Goal: Task Accomplishment & Management: Complete application form

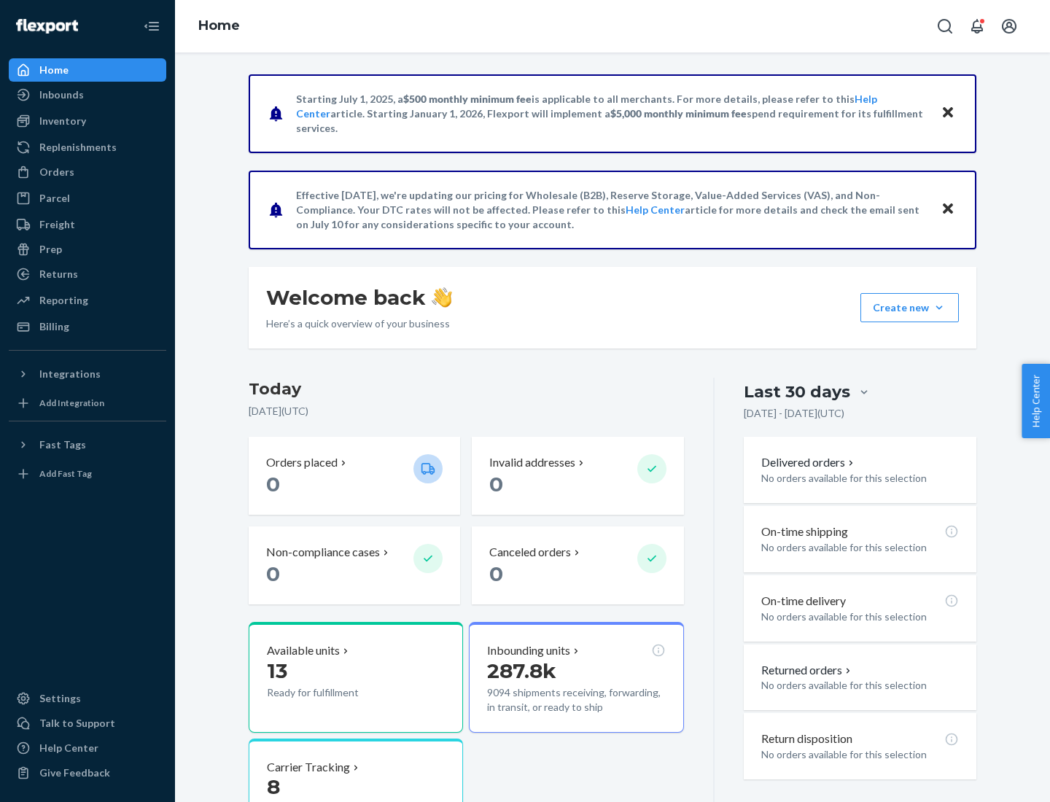
click at [939, 308] on button "Create new Create new inbound Create new order Create new product" at bounding box center [909, 307] width 98 height 29
click at [87, 95] on div "Inbounds" at bounding box center [87, 95] width 155 height 20
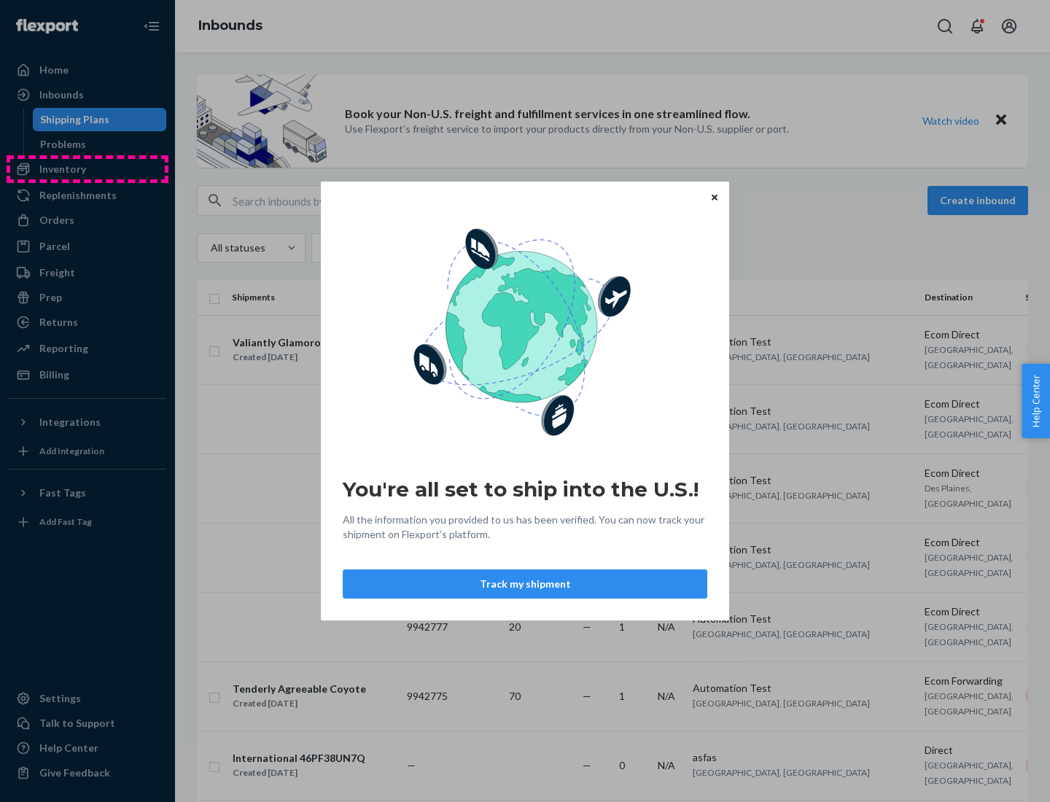
click at [87, 169] on div "You're all set to ship into the U.S.! All the information you provided to us ha…" at bounding box center [525, 401] width 1050 height 802
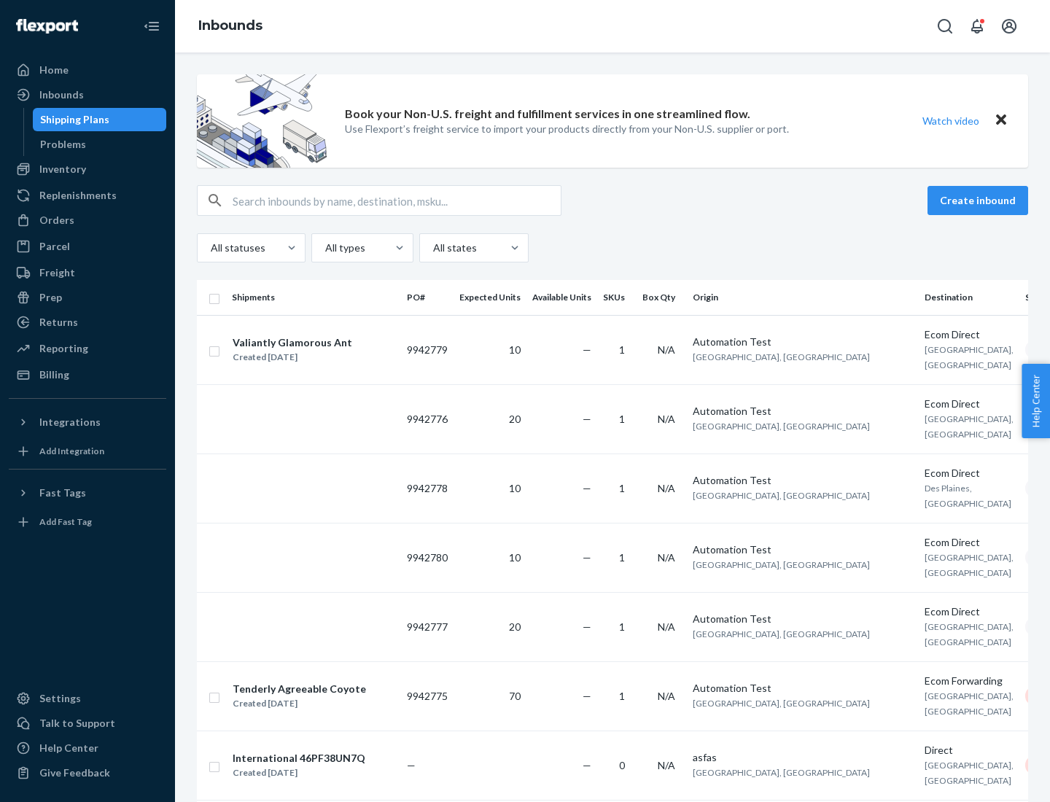
click at [612, 26] on div "Inbounds" at bounding box center [612, 26] width 875 height 52
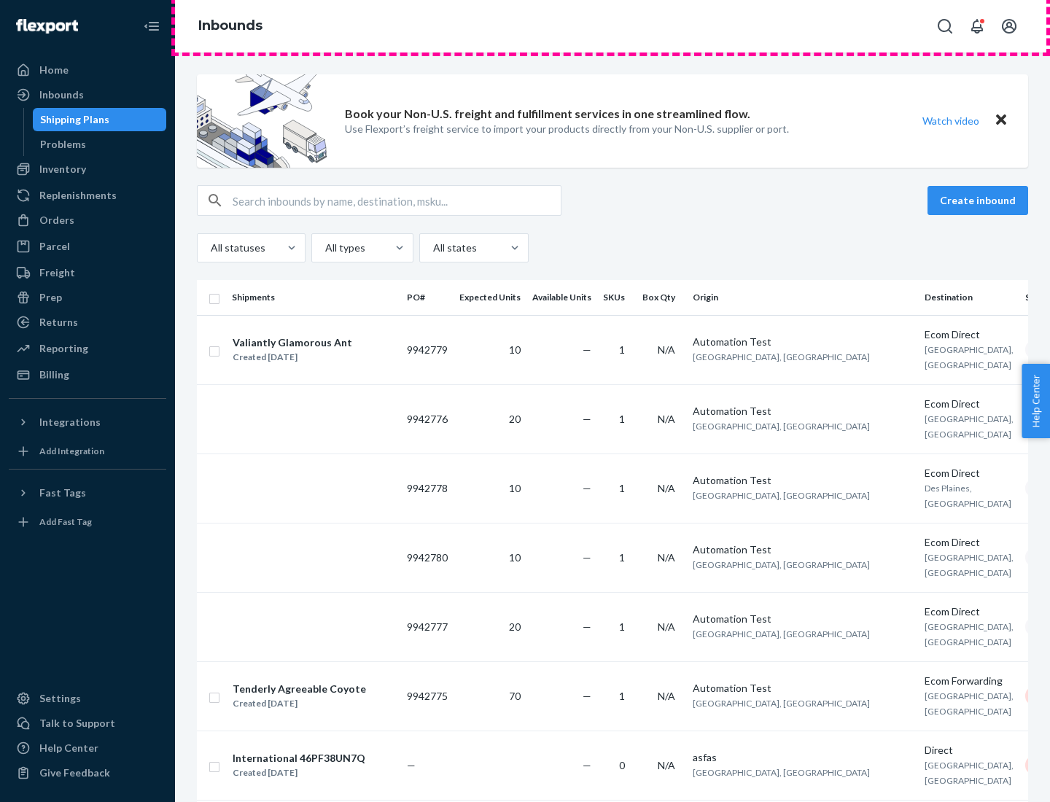
click at [612, 26] on div "Inbounds" at bounding box center [612, 26] width 875 height 52
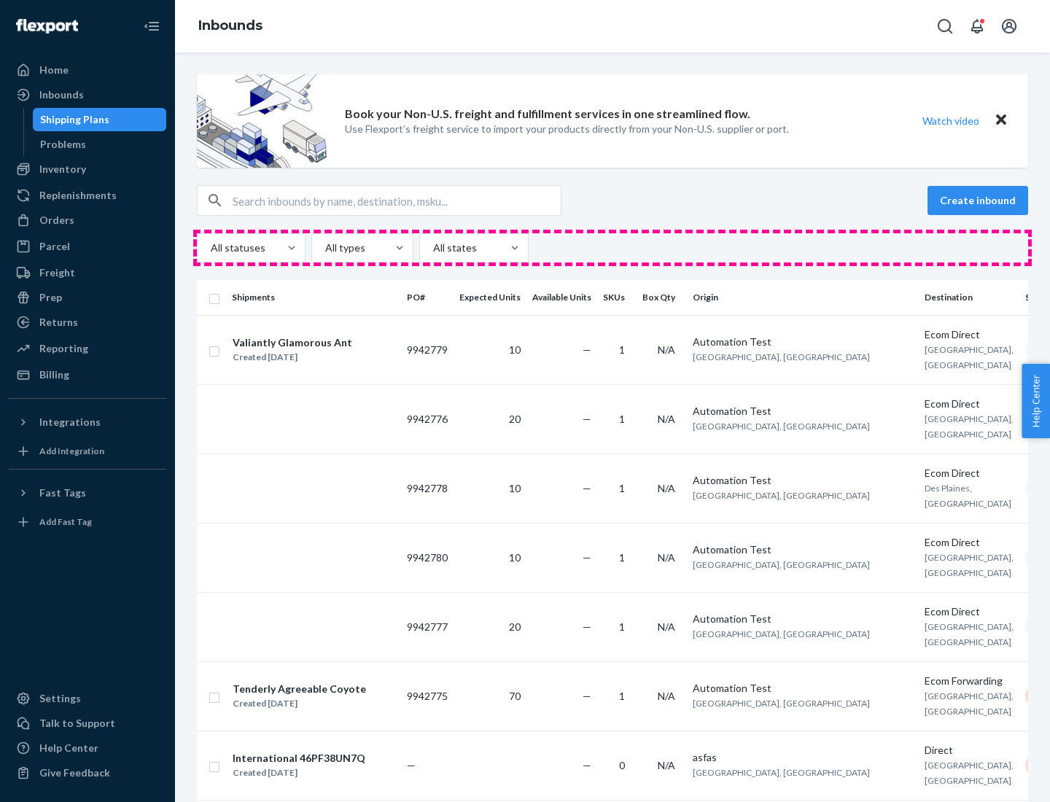
click at [612, 248] on div "All statuses All types All states" at bounding box center [612, 247] width 831 height 29
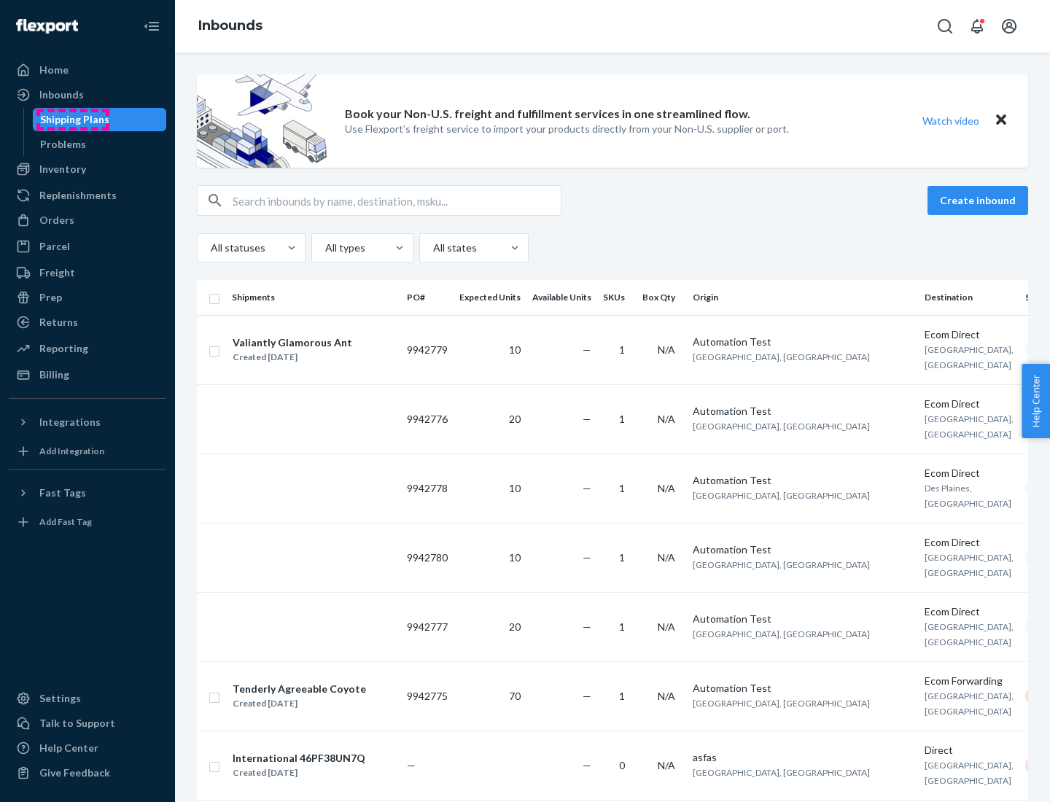
click at [72, 120] on div "Shipping Plans" at bounding box center [74, 119] width 69 height 15
click at [980, 200] on button "Create inbound" at bounding box center [977, 200] width 101 height 29
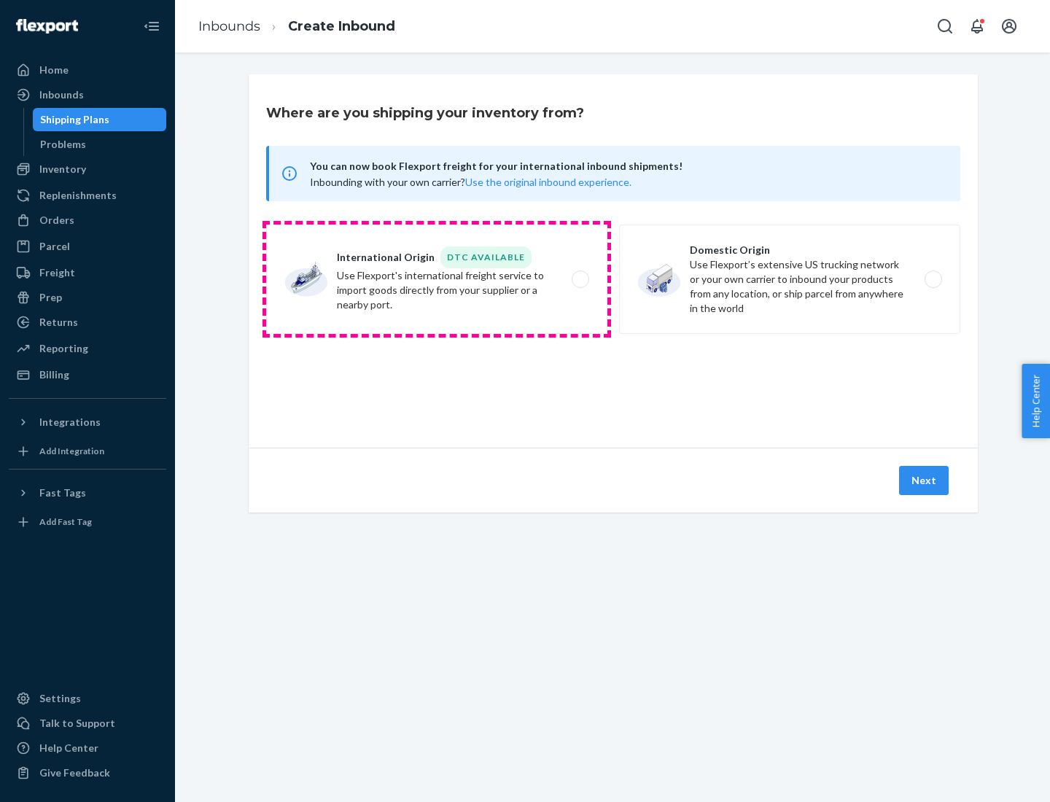
click at [437, 279] on label "International Origin DTC Available Use Flexport's international freight service…" at bounding box center [436, 278] width 341 height 109
click at [579, 279] on input "International Origin DTC Available Use Flexport's international freight service…" at bounding box center [583, 279] width 9 height 9
radio input "true"
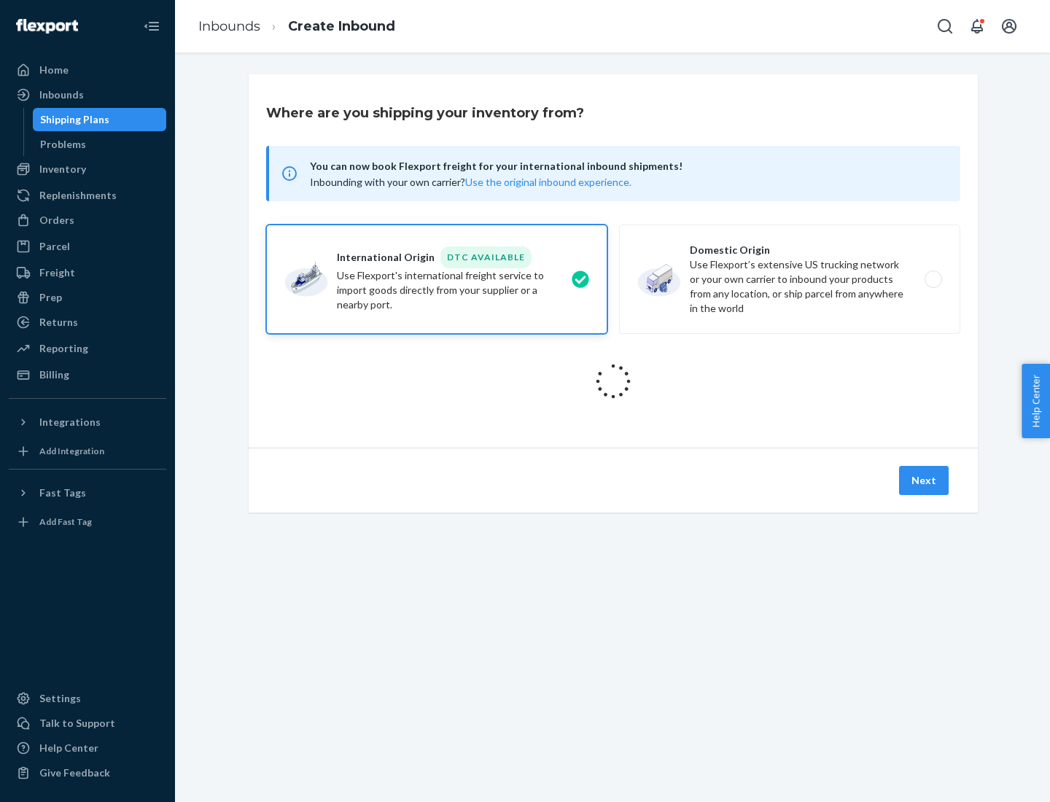
click at [613, 381] on icon at bounding box center [613, 381] width 41 height 41
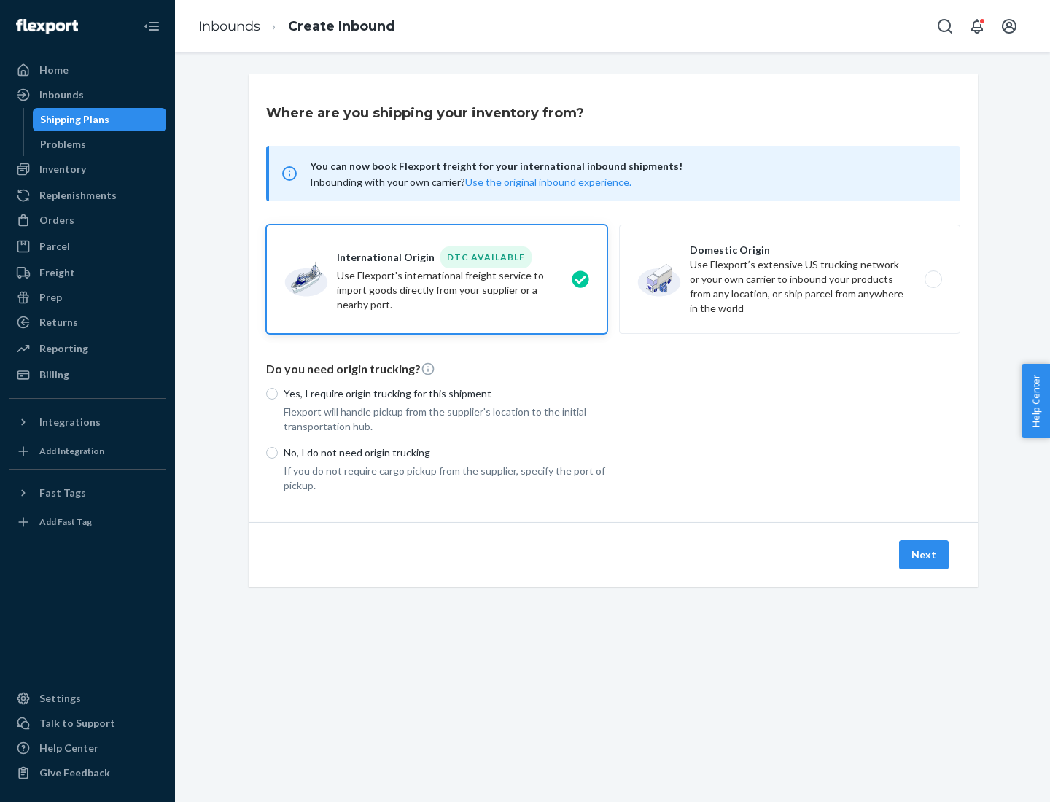
click at [445, 393] on p "Yes, I require origin trucking for this shipment" at bounding box center [446, 393] width 324 height 15
click at [278, 393] on input "Yes, I require origin trucking for this shipment" at bounding box center [272, 394] width 12 height 12
radio input "true"
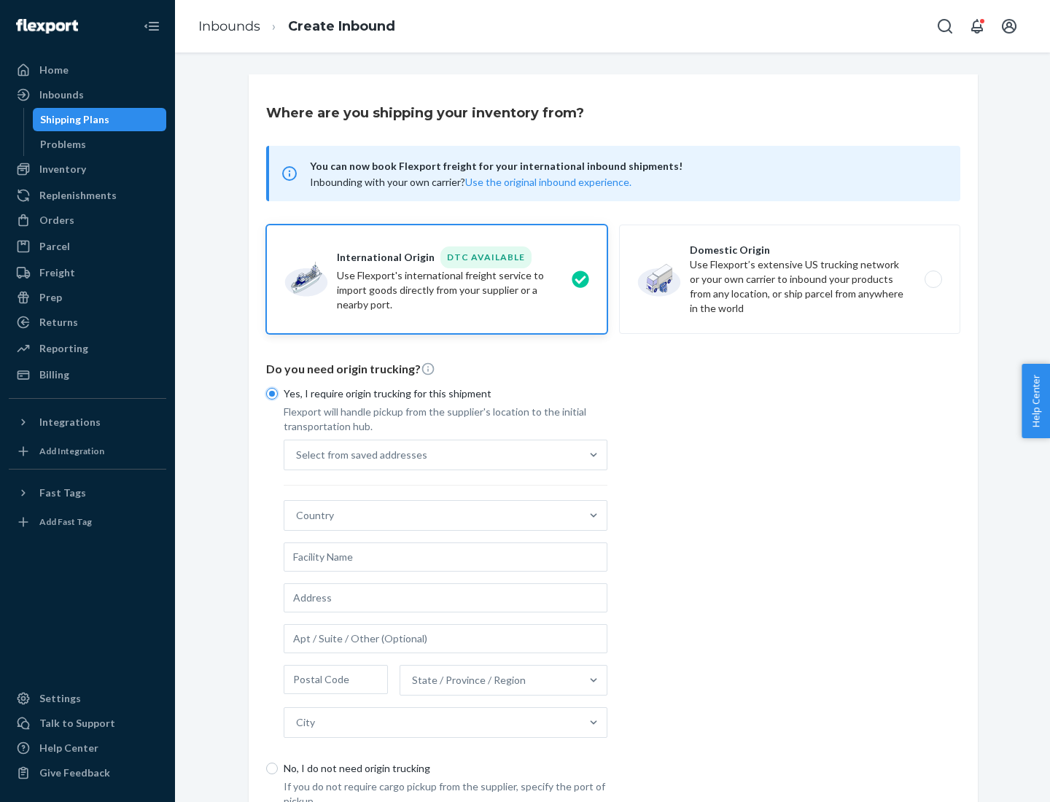
scroll to position [28, 0]
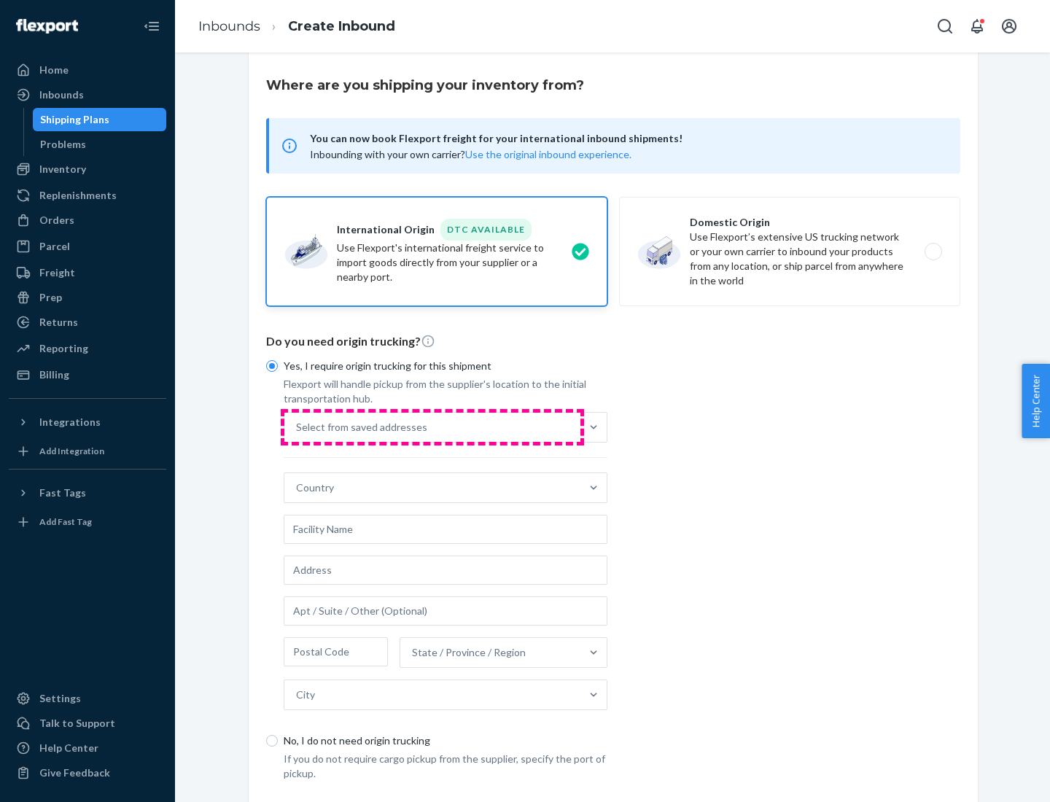
click at [432, 426] on div "Select from saved addresses" at bounding box center [432, 427] width 296 height 29
click at [297, 426] on input "Select from saved addresses" at bounding box center [296, 427] width 1 height 15
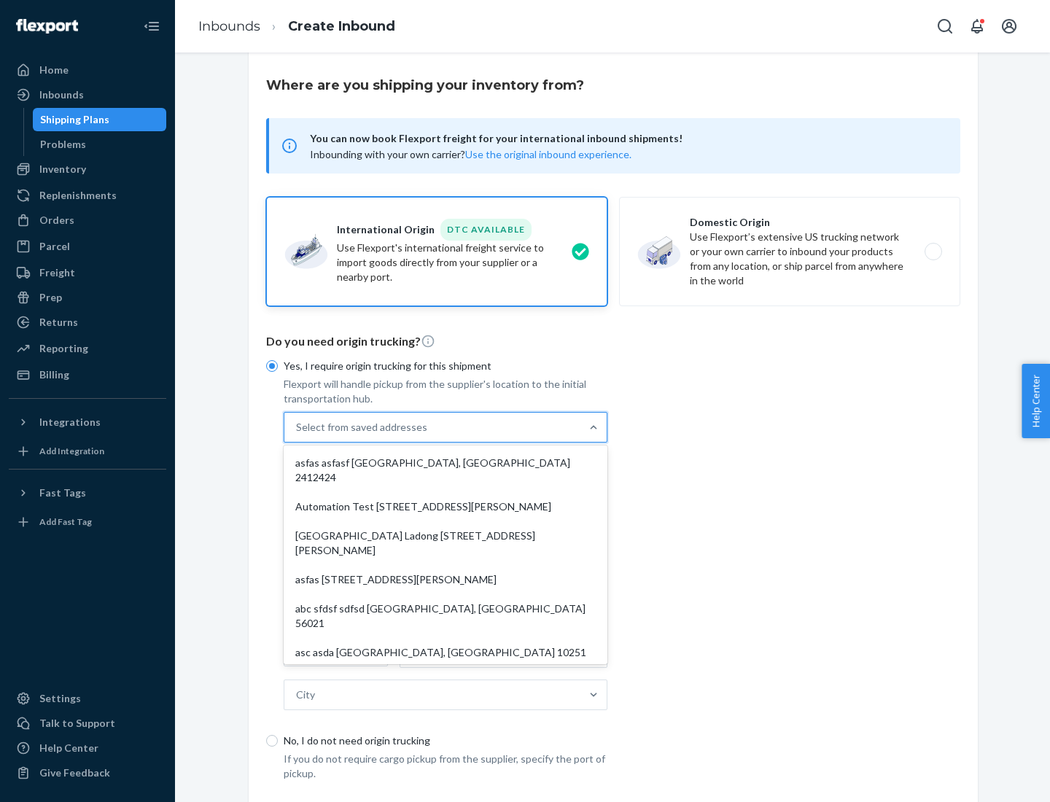
scroll to position [63, 0]
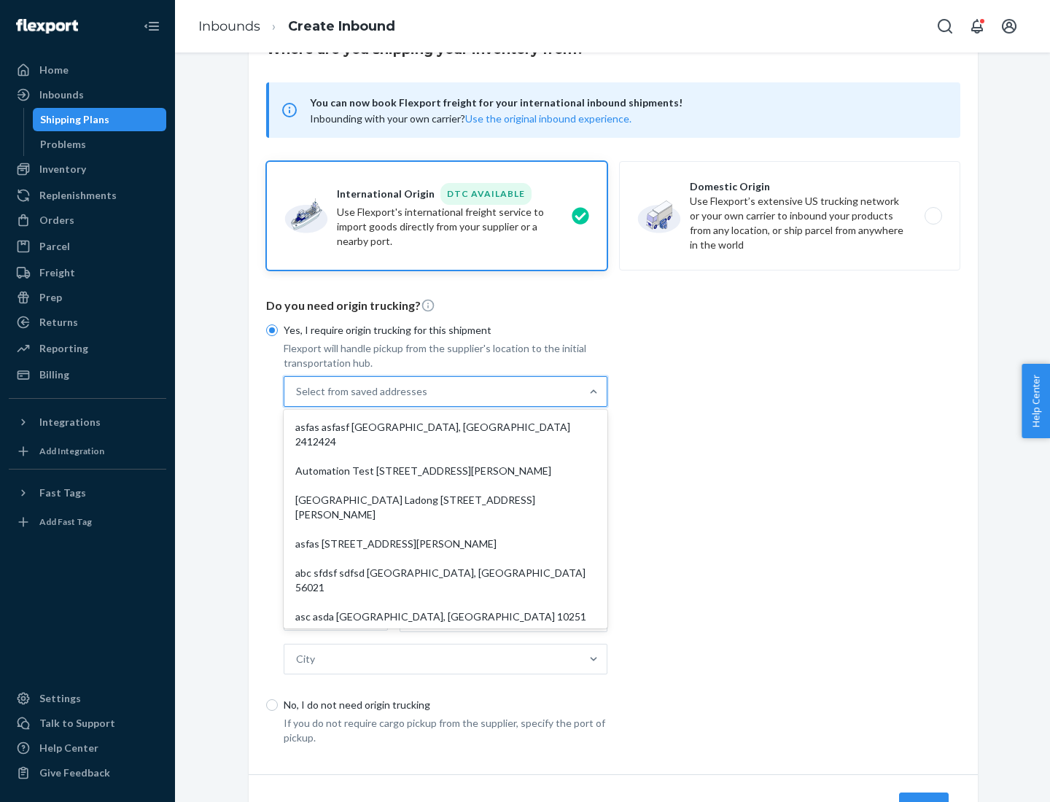
click at [445, 426] on div "asfas asfasf [GEOGRAPHIC_DATA], [GEOGRAPHIC_DATA] 2412424" at bounding box center [445, 435] width 318 height 44
click at [297, 399] on input "option asfas asfasf [GEOGRAPHIC_DATA], [GEOGRAPHIC_DATA] 2412424 focused, 1 of …" at bounding box center [296, 391] width 1 height 15
type input "asfas"
type input "asfasf"
type input "2412424"
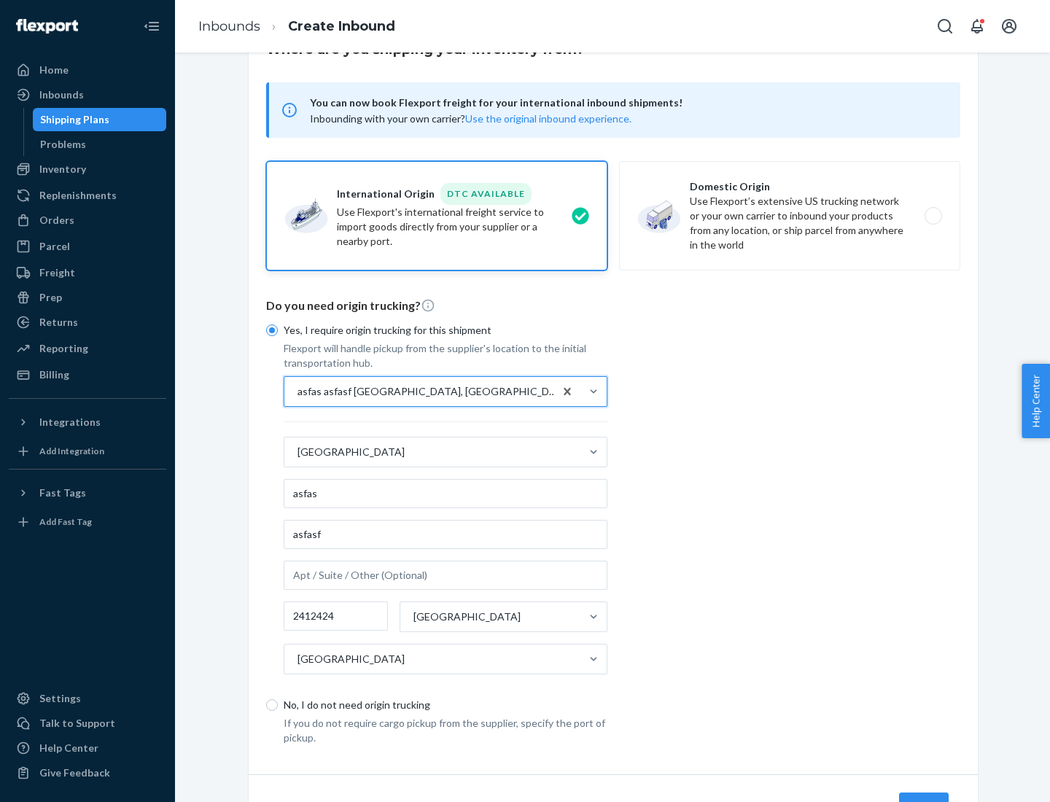
scroll to position [136, 0]
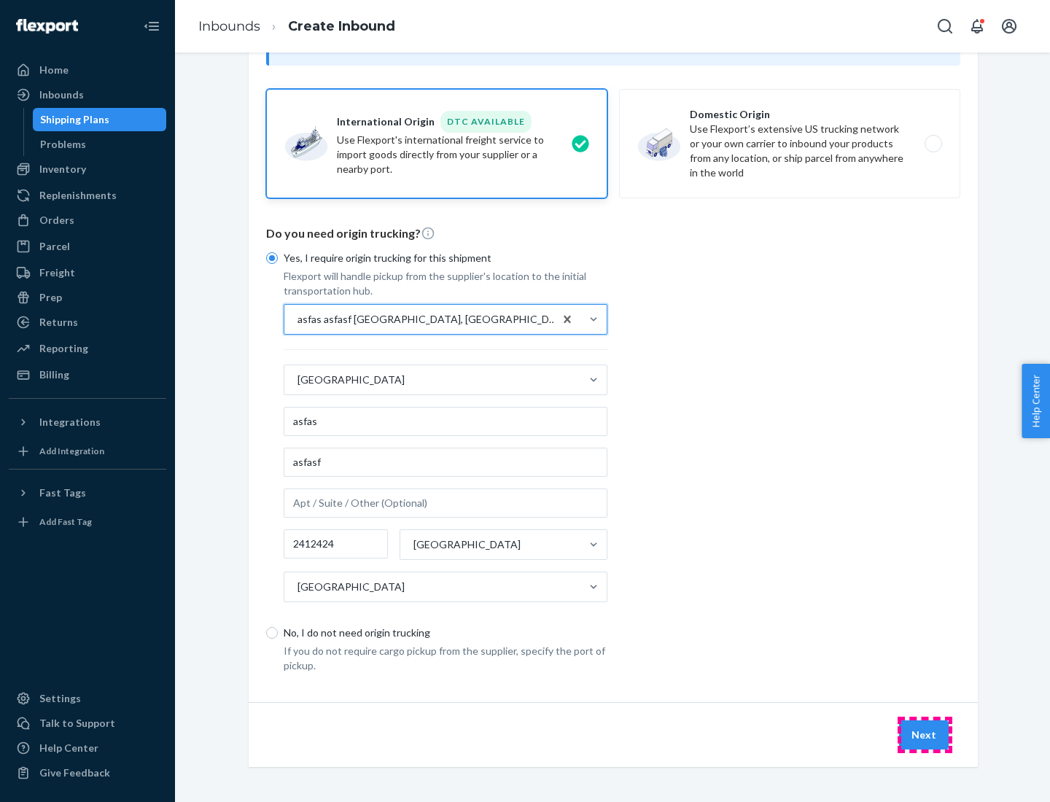
click at [924, 734] on button "Next" at bounding box center [924, 734] width 50 height 29
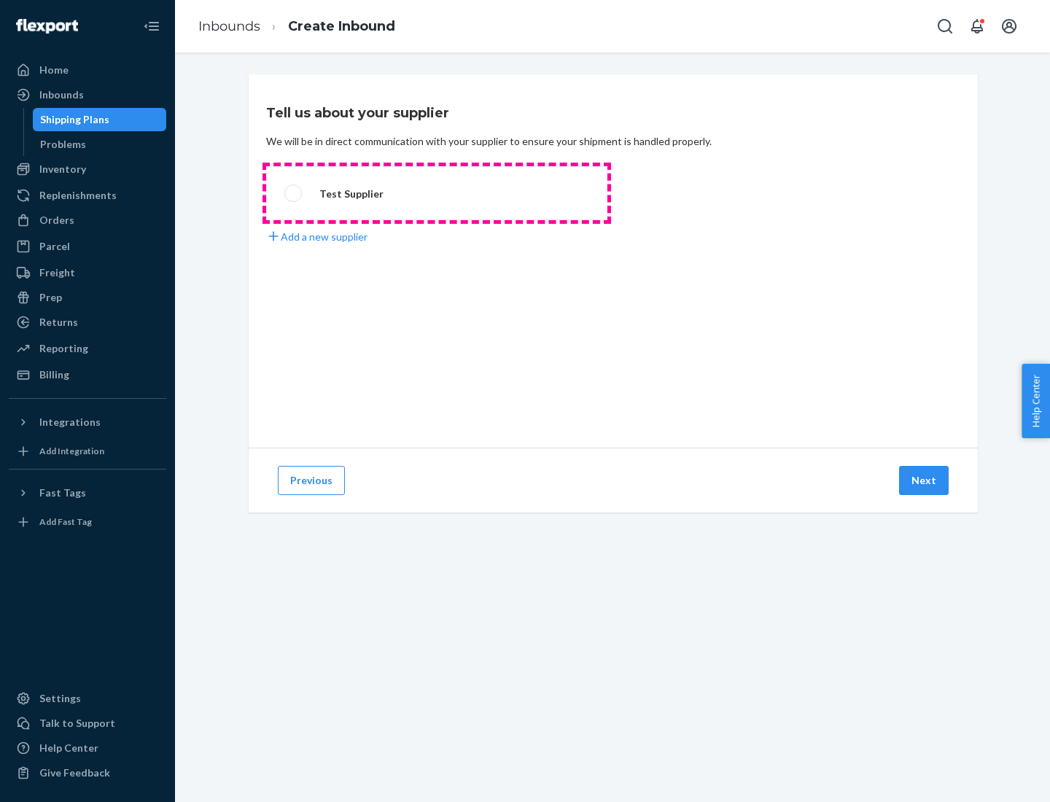
click at [437, 193] on label "Test Supplier" at bounding box center [436, 193] width 341 height 54
click at [294, 193] on input "Test Supplier" at bounding box center [288, 193] width 9 height 9
radio input "true"
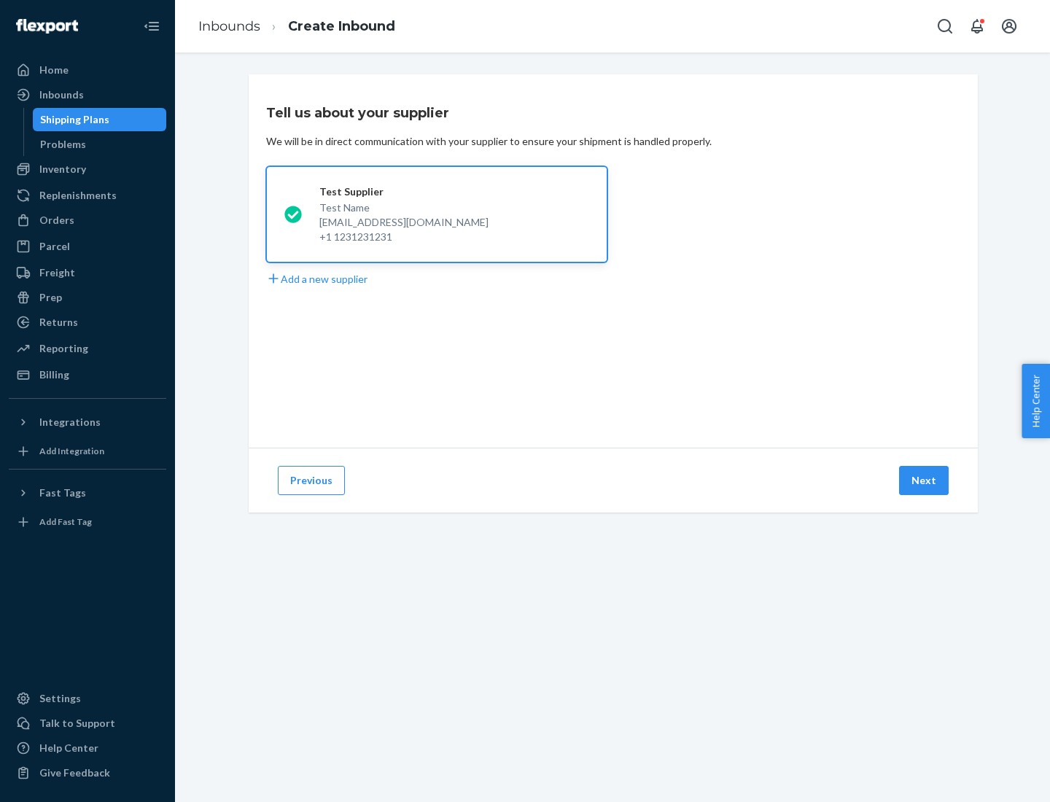
click at [924, 480] on button "Next" at bounding box center [924, 480] width 50 height 29
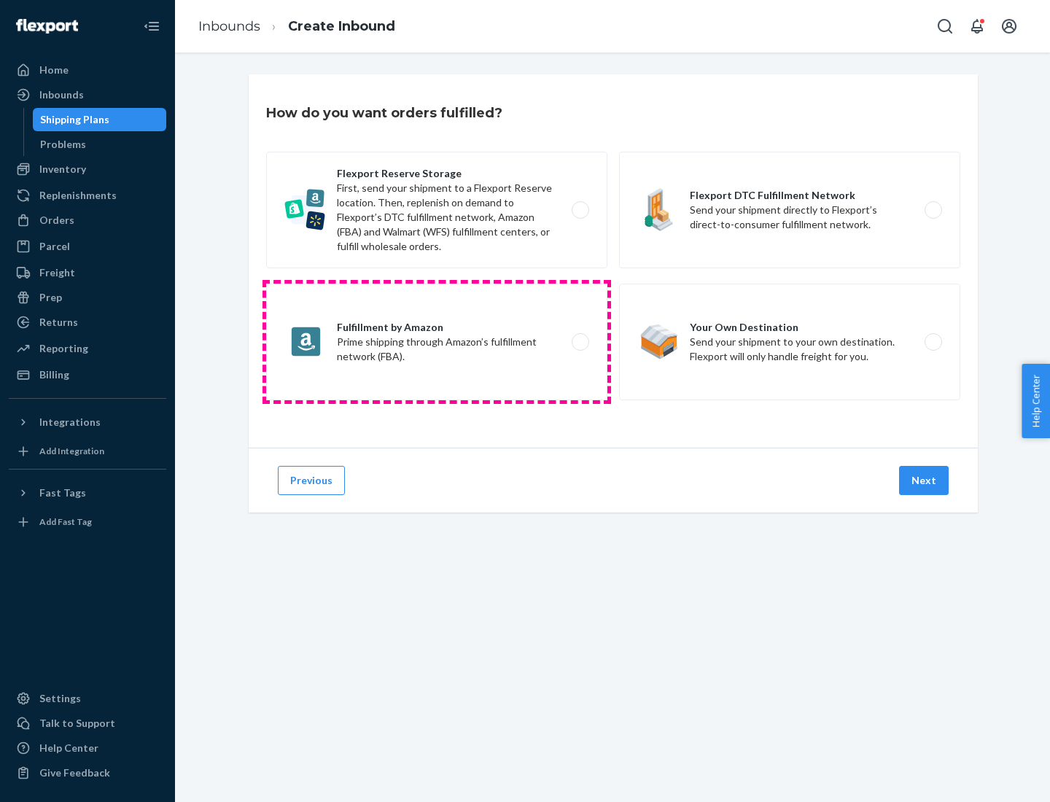
click at [437, 342] on label "Fulfillment by Amazon Prime shipping through Amazon’s fulfillment network (FBA)." at bounding box center [436, 342] width 341 height 117
click at [579, 342] on input "Fulfillment by Amazon Prime shipping through Amazon’s fulfillment network (FBA)." at bounding box center [583, 341] width 9 height 9
radio input "true"
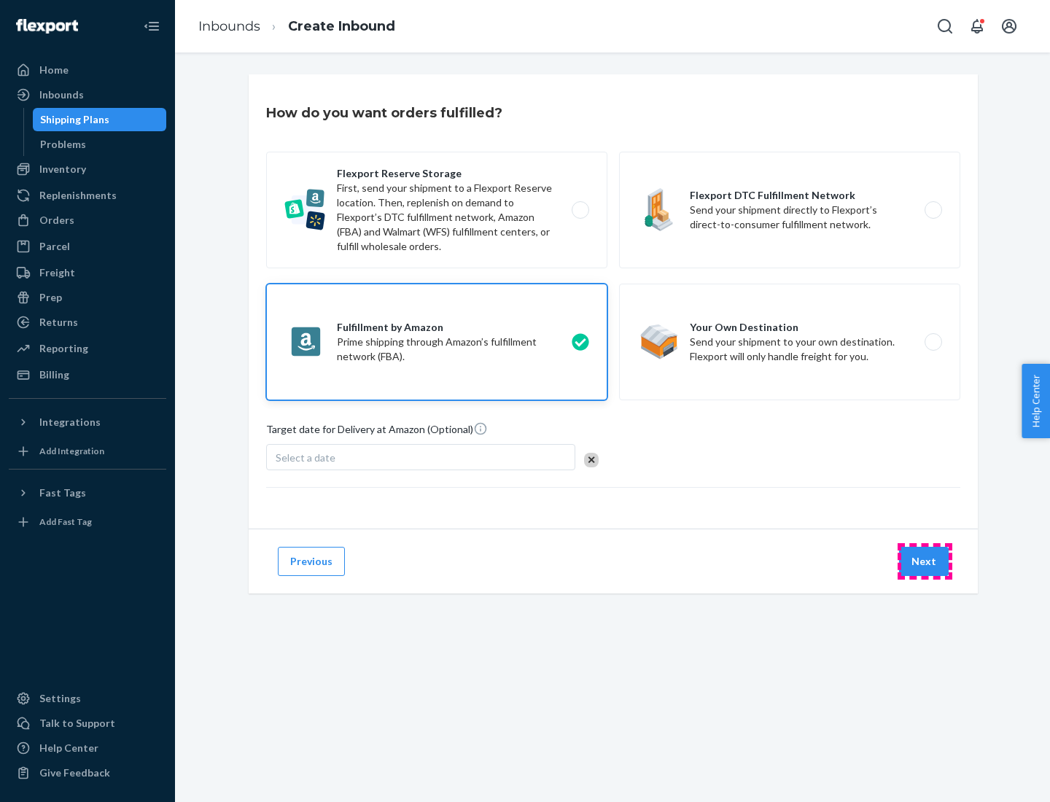
click at [924, 561] on button "Next" at bounding box center [924, 561] width 50 height 29
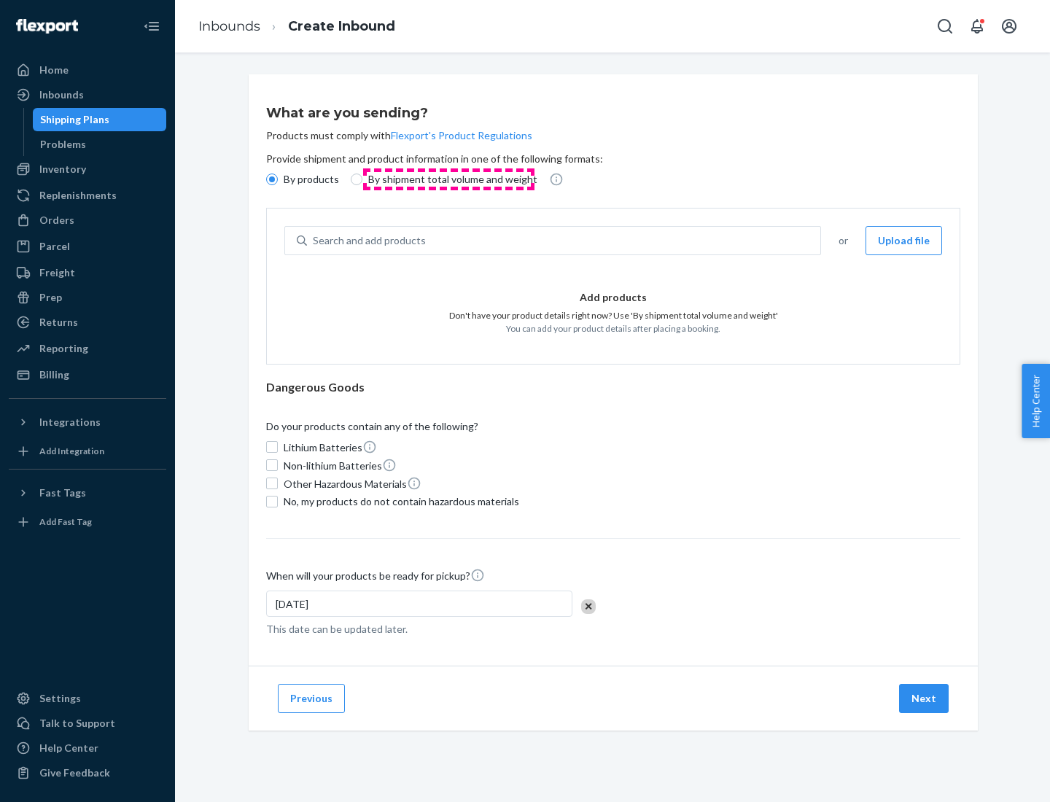
click at [448, 179] on p "By shipment total volume and weight" at bounding box center [452, 179] width 169 height 15
click at [362, 179] on input "By shipment total volume and weight" at bounding box center [357, 179] width 12 height 12
radio input "true"
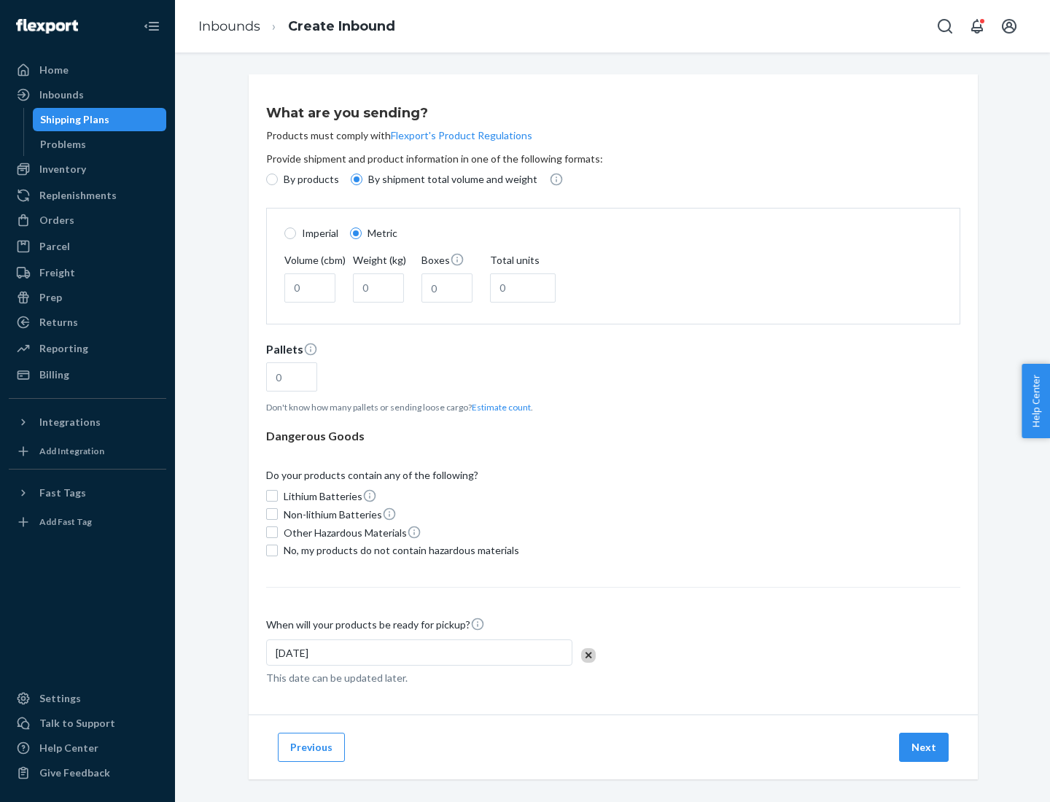
click at [310, 179] on p "By products" at bounding box center [311, 179] width 55 height 15
click at [278, 179] on input "By products" at bounding box center [272, 179] width 12 height 12
radio input "true"
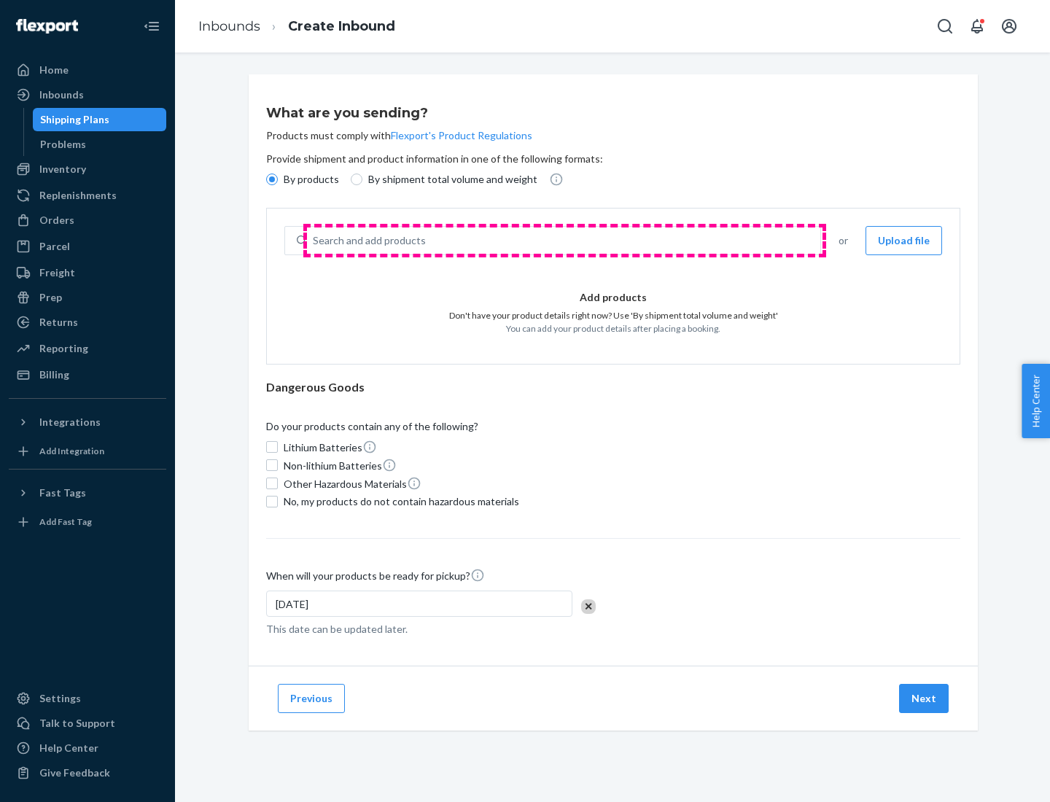
click at [564, 241] on div "Search and add products" at bounding box center [563, 240] width 513 height 26
click at [314, 241] on input "Search and add products" at bounding box center [313, 240] width 1 height 15
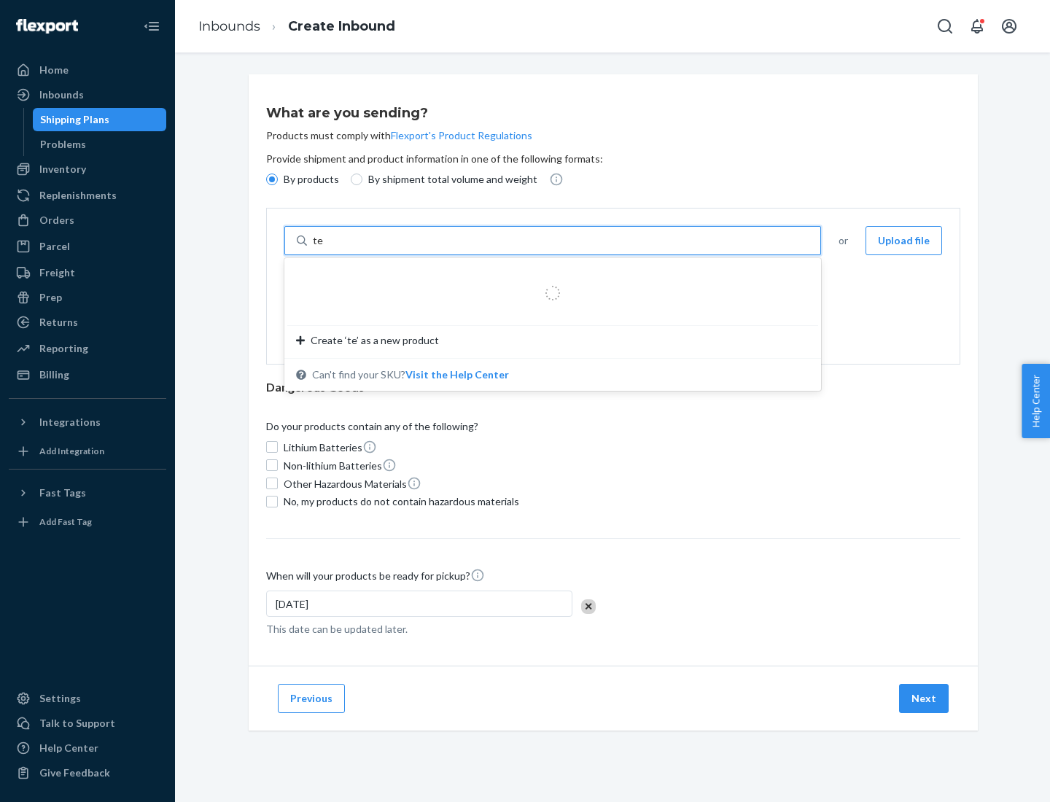
type input "test"
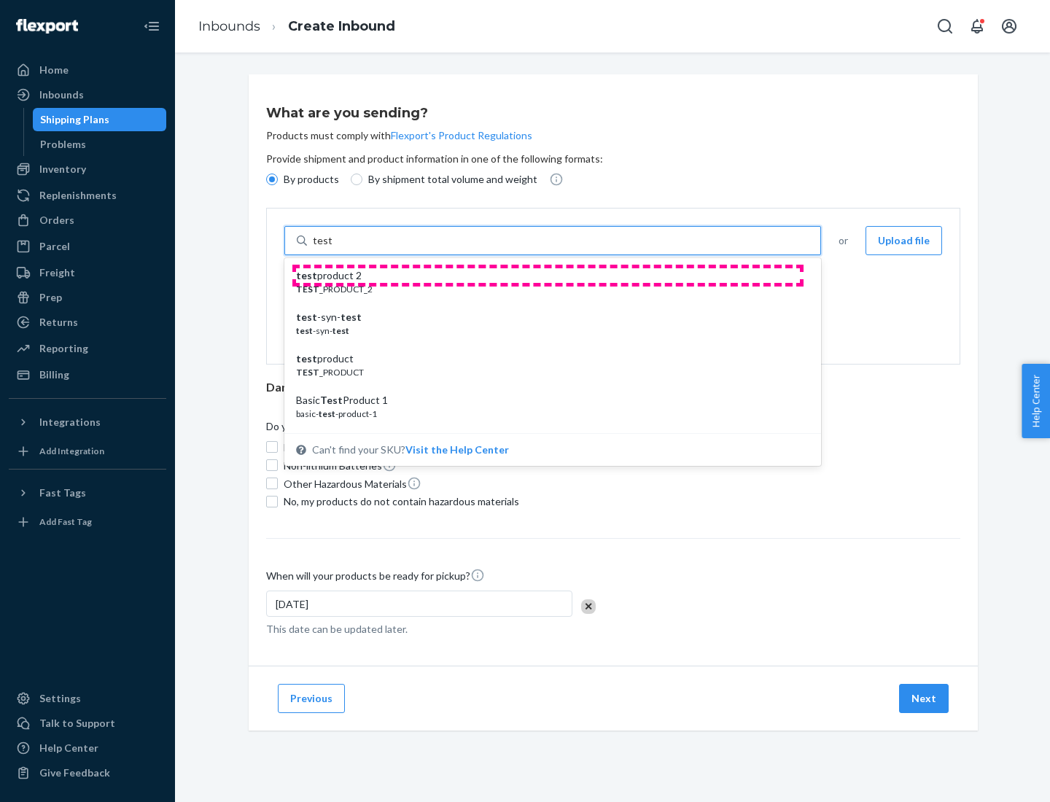
click at [547, 275] on div "test product 2" at bounding box center [546, 275] width 501 height 15
click at [332, 248] on input "test" at bounding box center [322, 240] width 19 height 15
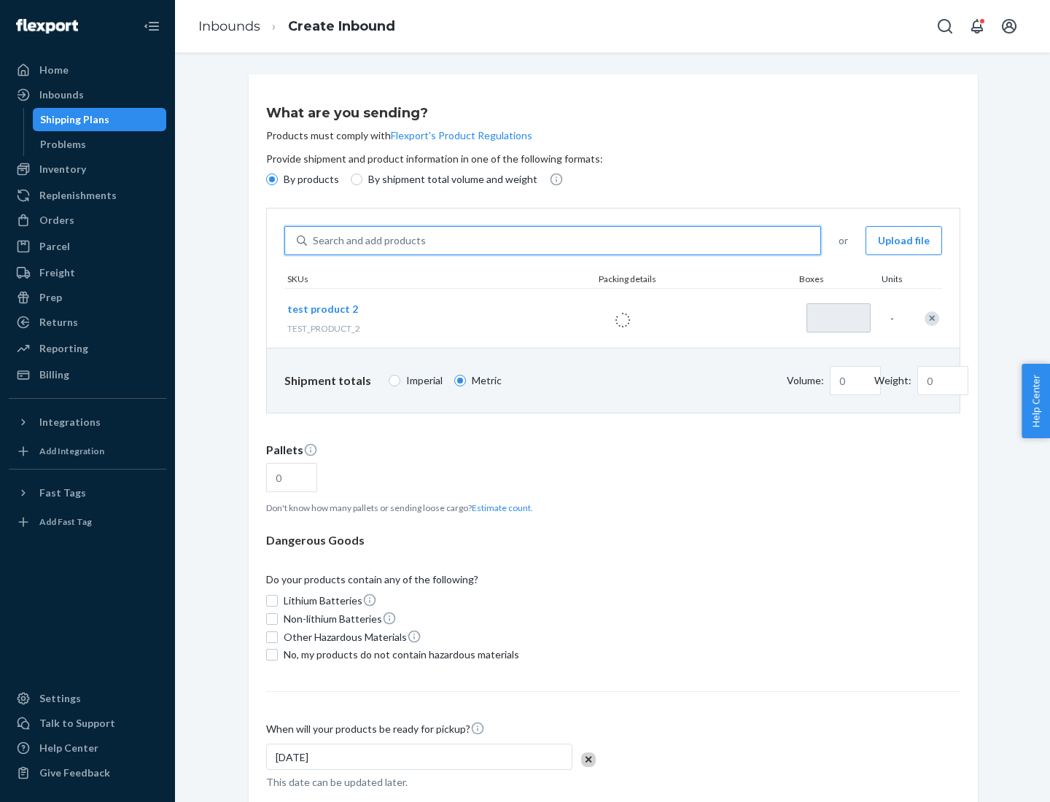
type input "1"
type input "0.02"
type input "22.23"
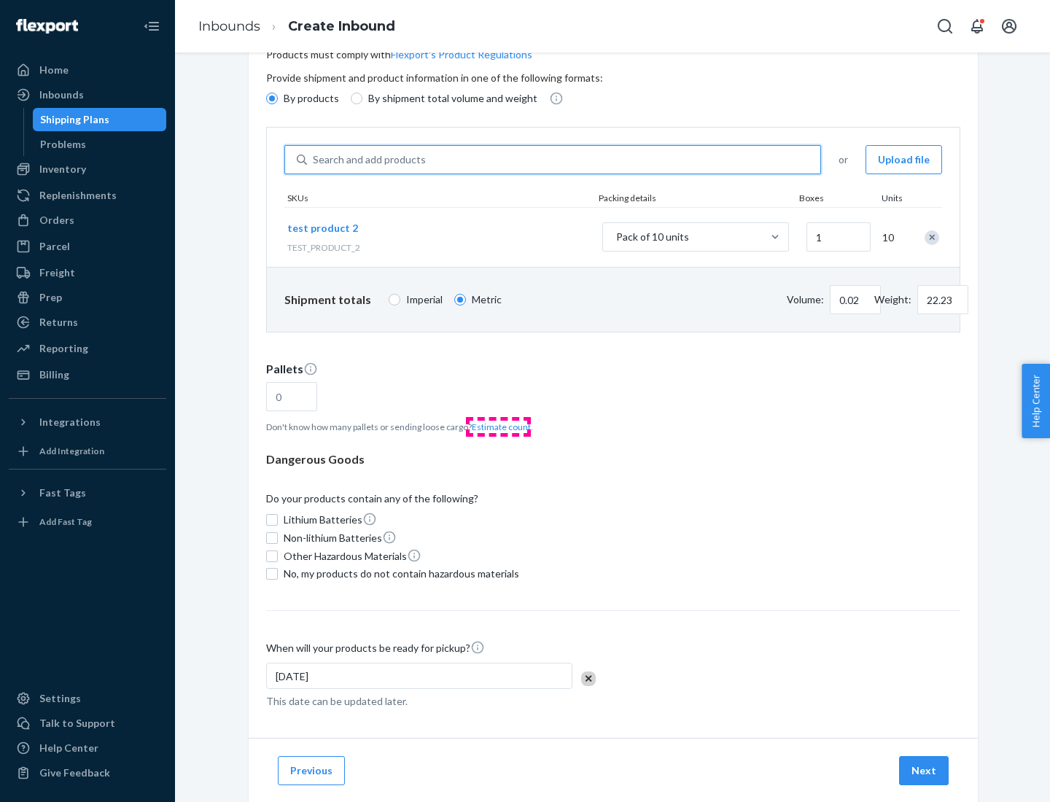
click at [498, 426] on button "Estimate count" at bounding box center [501, 427] width 59 height 12
type input "1"
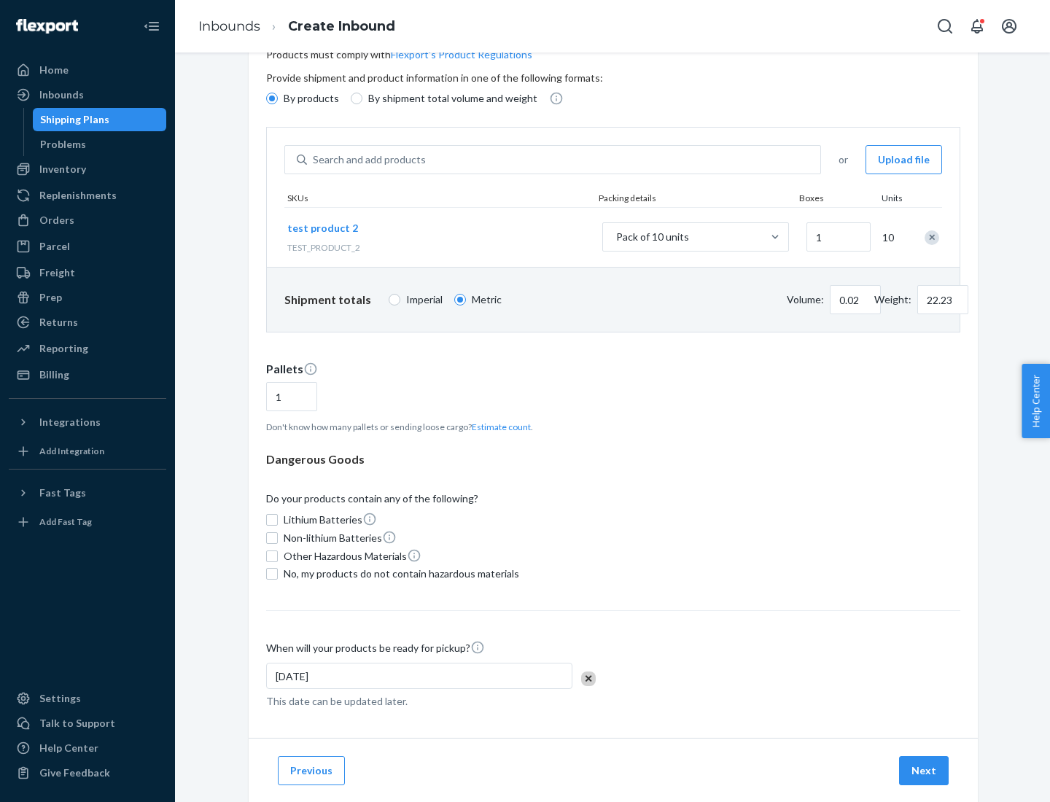
scroll to position [117, 0]
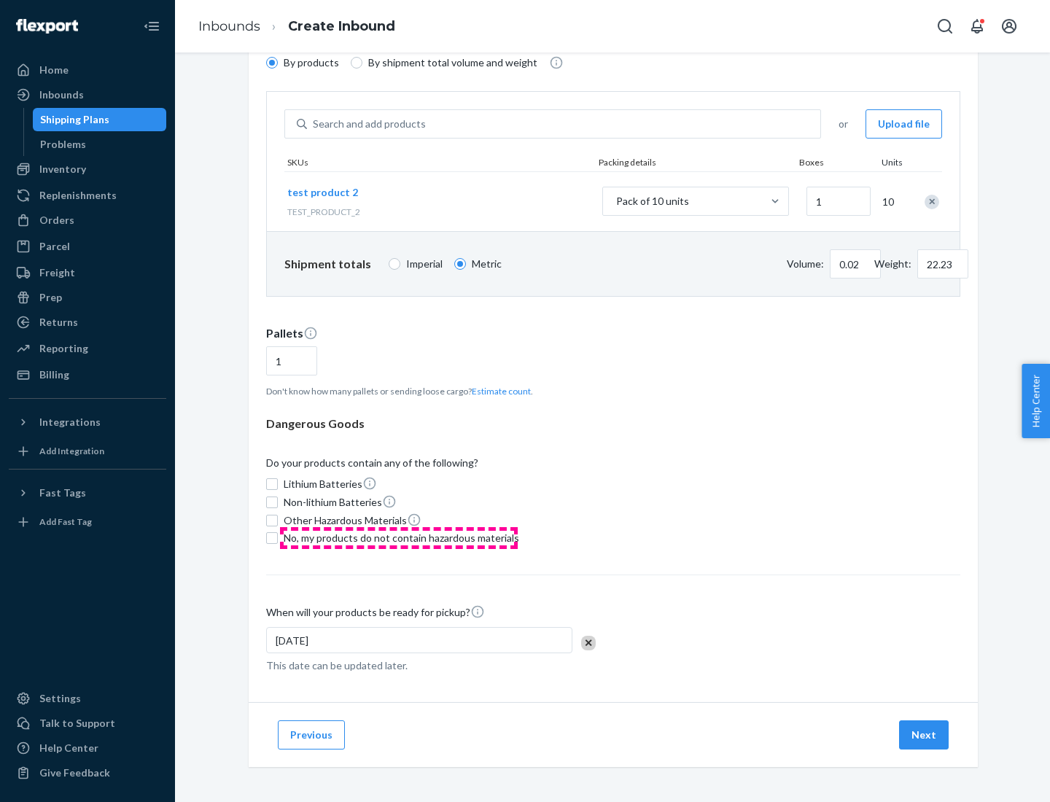
click at [399, 538] on span "No, my products do not contain hazardous materials" at bounding box center [401, 538] width 235 height 15
click at [278, 538] on input "No, my products do not contain hazardous materials" at bounding box center [272, 538] width 12 height 12
checkbox input "true"
click at [924, 735] on button "Next" at bounding box center [924, 734] width 50 height 29
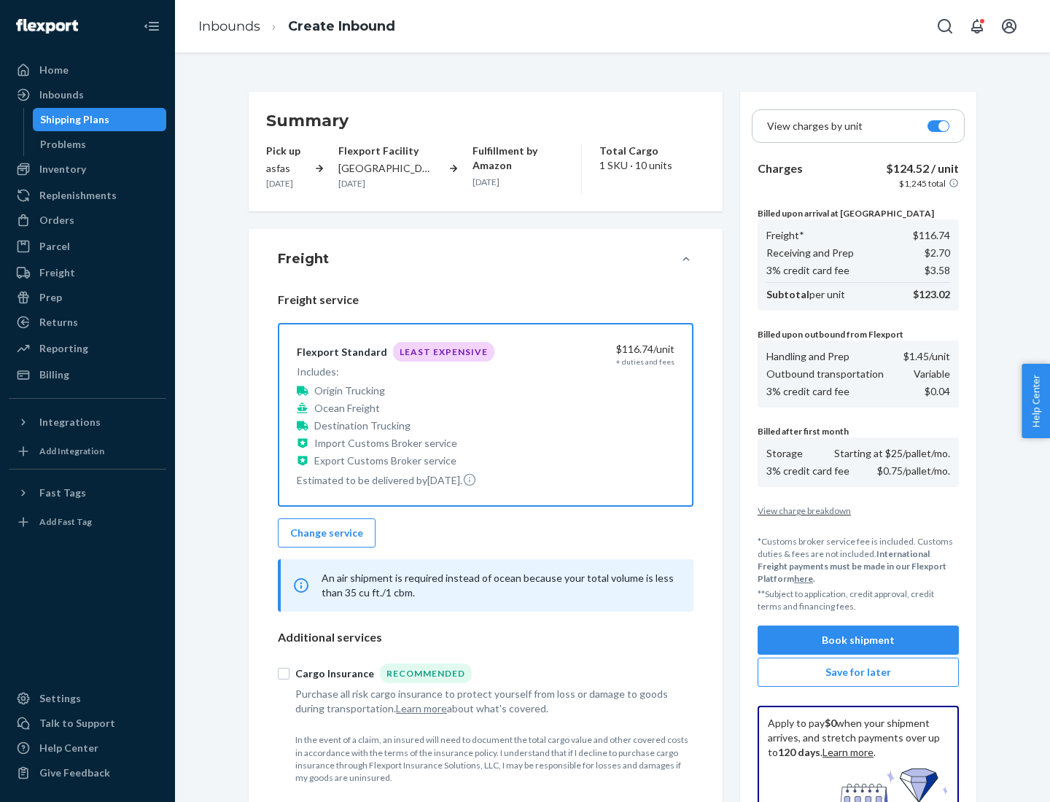
scroll to position [213, 0]
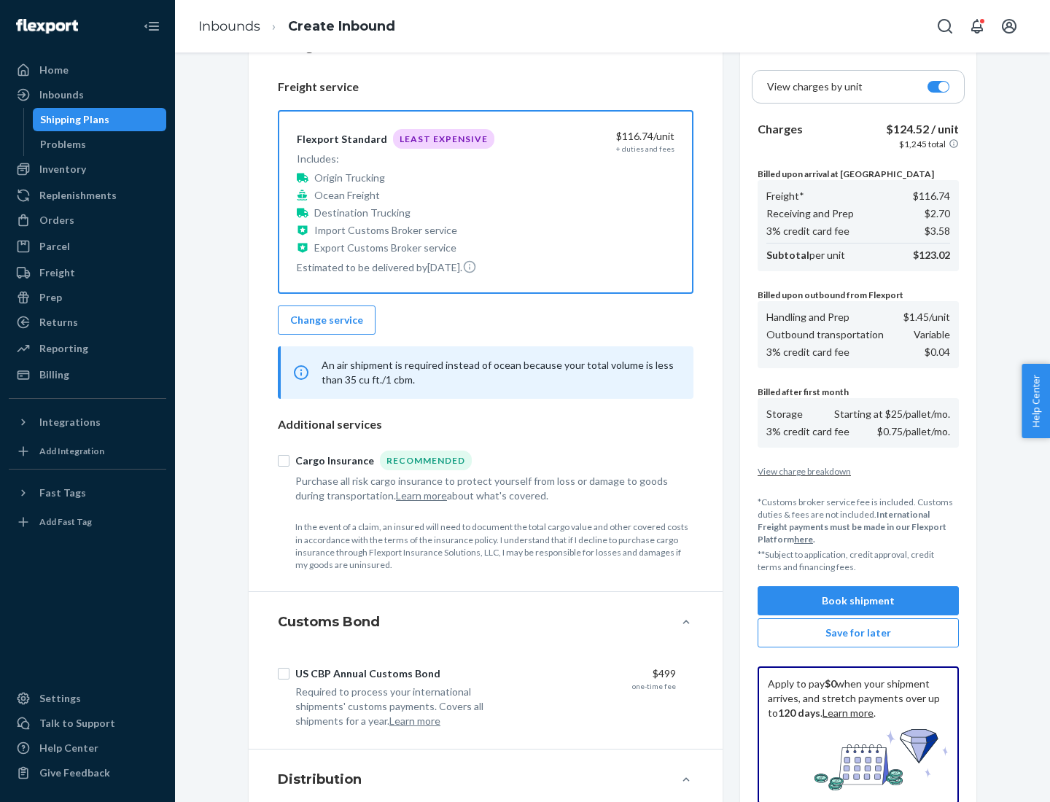
click at [858, 601] on button "Book shipment" at bounding box center [857, 600] width 201 height 29
